Goal: Information Seeking & Learning: Learn about a topic

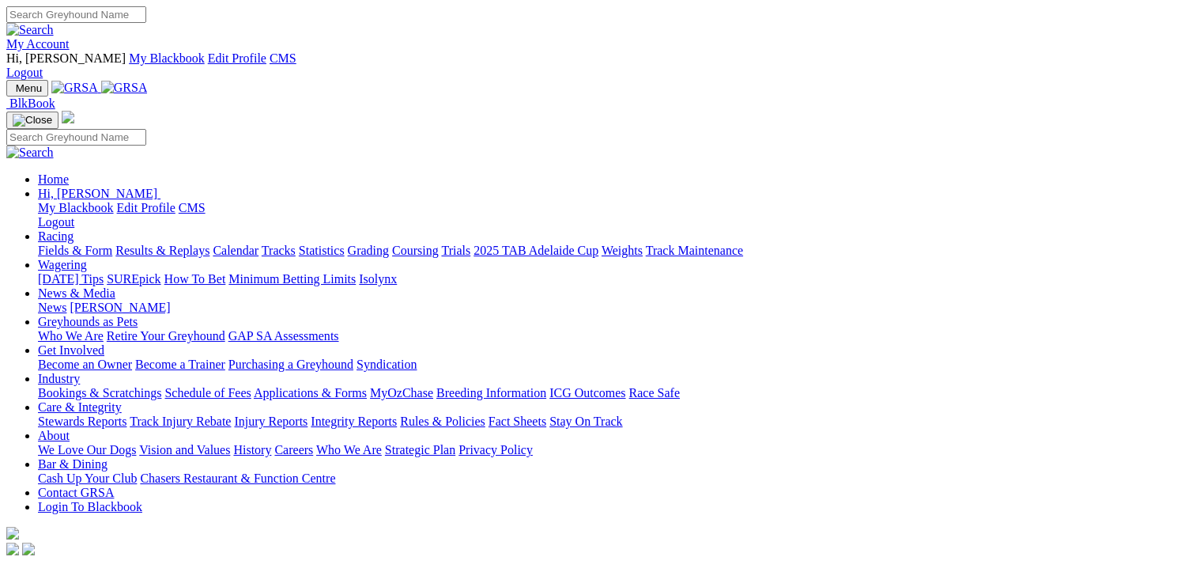
click at [72, 243] on link "Fields & Form" at bounding box center [75, 249] width 74 height 13
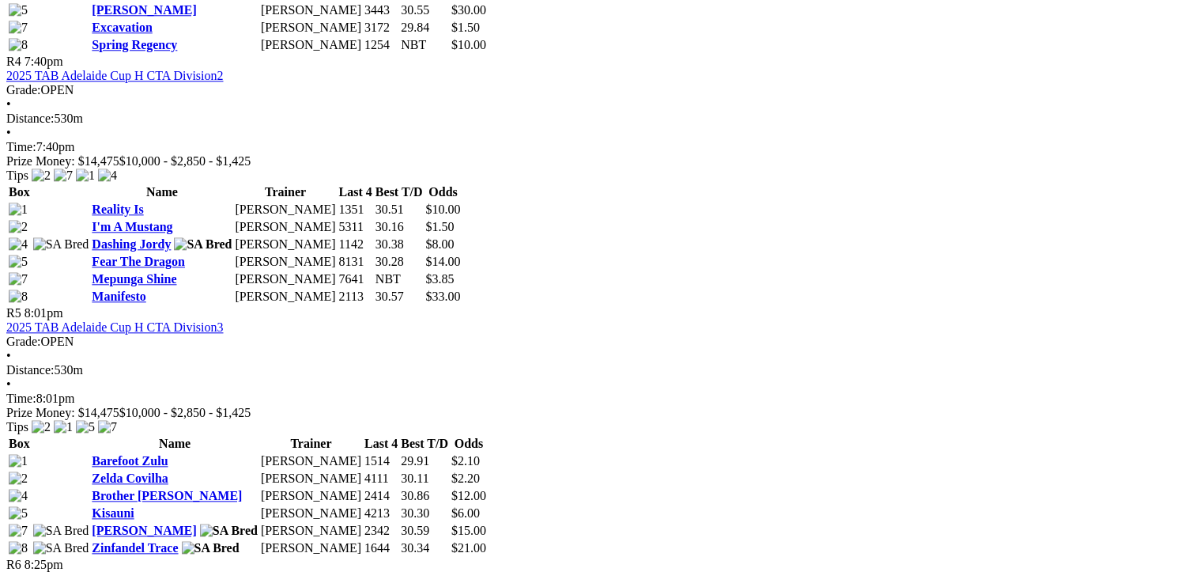
scroll to position [1502, 0]
